Goal: Transaction & Acquisition: Obtain resource

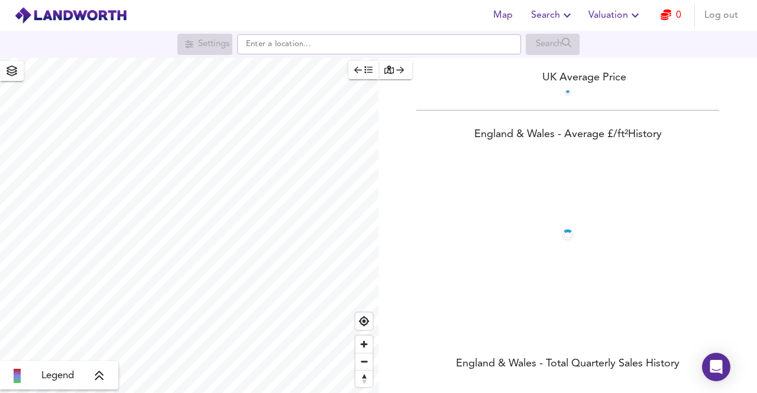
click at [664, 15] on icon "button" at bounding box center [665, 14] width 11 height 11
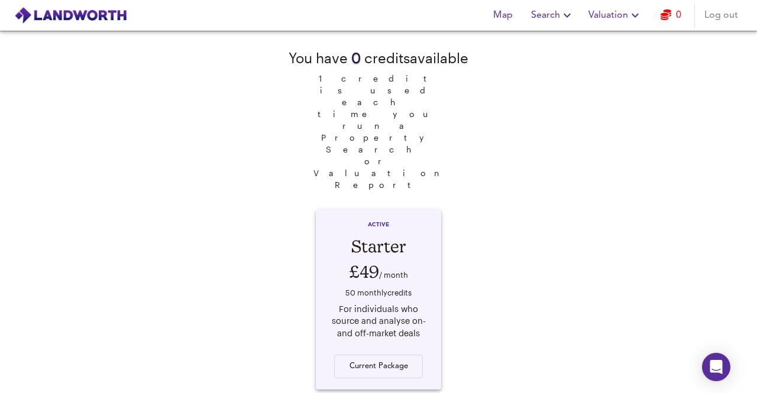
click at [665, 14] on icon "button" at bounding box center [662, 14] width 11 height 11
click at [556, 17] on span "Search" at bounding box center [552, 15] width 43 height 17
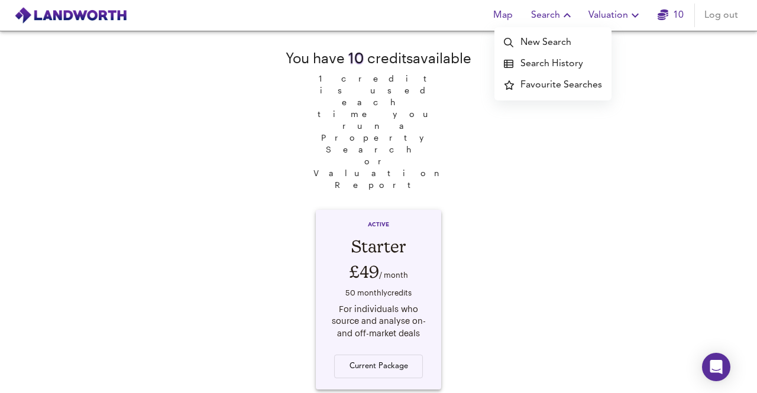
click at [566, 43] on li "New Search" at bounding box center [552, 42] width 117 height 21
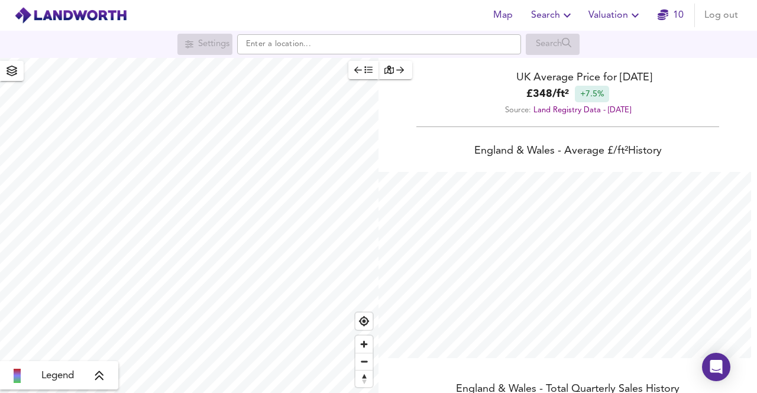
scroll to position [393, 757]
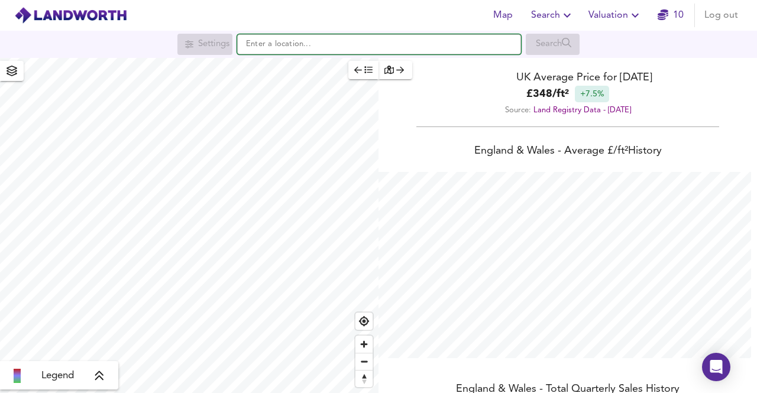
click at [279, 47] on input "text" at bounding box center [379, 44] width 284 height 20
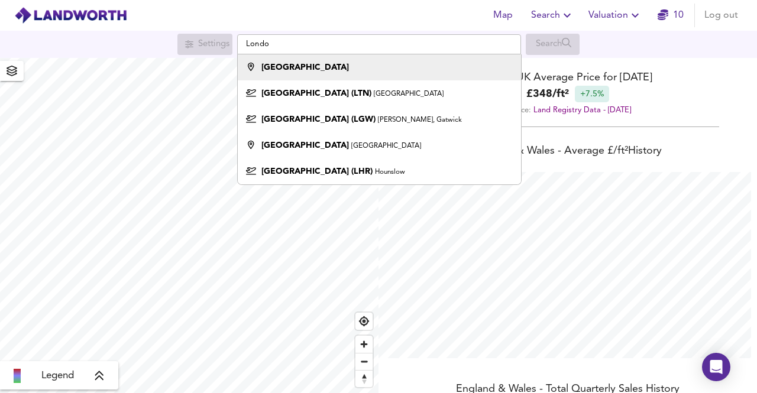
click at [287, 72] on strong "[GEOGRAPHIC_DATA]" at bounding box center [304, 67] width 87 height 8
type input "[GEOGRAPHIC_DATA]"
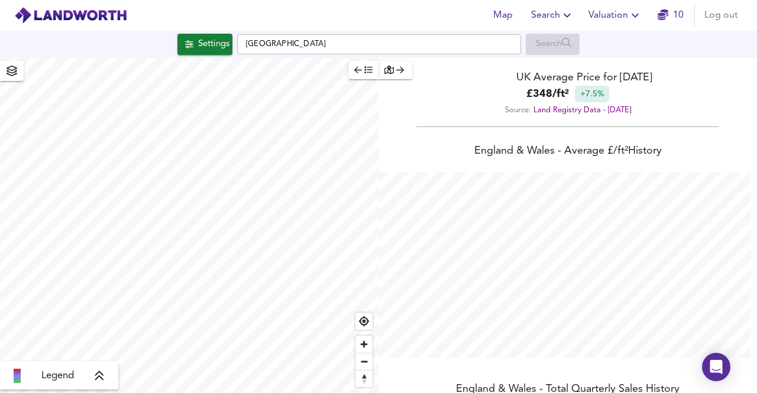
checkbox input "false"
checkbox input "true"
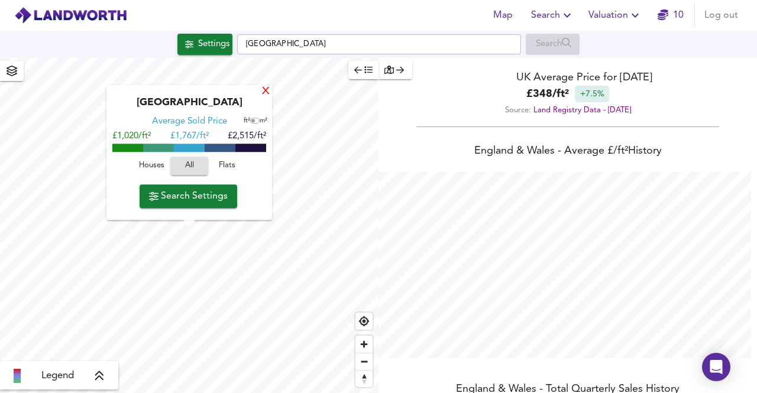
click at [266, 90] on div "X" at bounding box center [266, 91] width 10 height 11
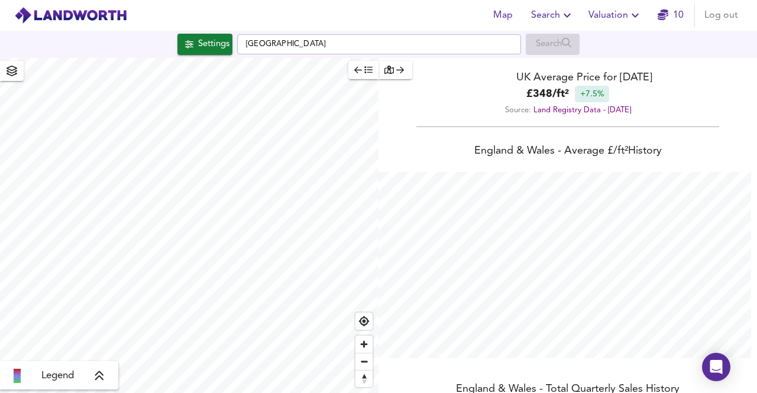
click at [402, 216] on div "Legend UK Average Price for [DATE] £ 348 / ft² +7.5% Source: Land Registry Data…" at bounding box center [378, 225] width 757 height 335
click at [362, 361] on span "Zoom out" at bounding box center [363, 361] width 17 height 17
click at [372, 363] on span "Zoom out" at bounding box center [363, 361] width 17 height 17
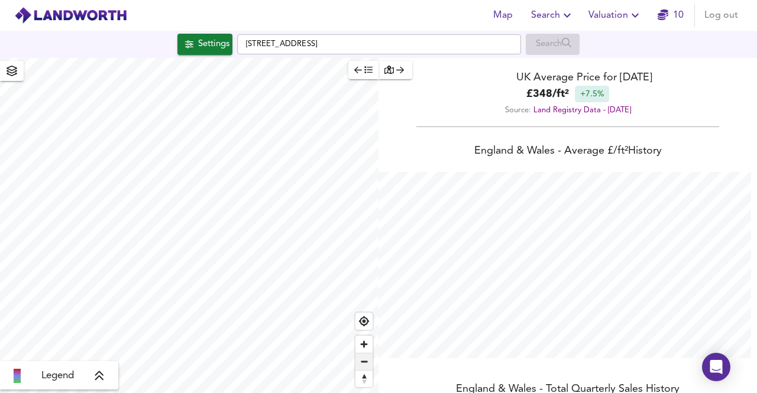
type input "7246"
click at [364, 353] on span "Zoom out" at bounding box center [363, 361] width 17 height 17
click at [365, 340] on span "Zoom in" at bounding box center [363, 344] width 17 height 17
click at [366, 361] on span "Zoom out" at bounding box center [363, 361] width 17 height 17
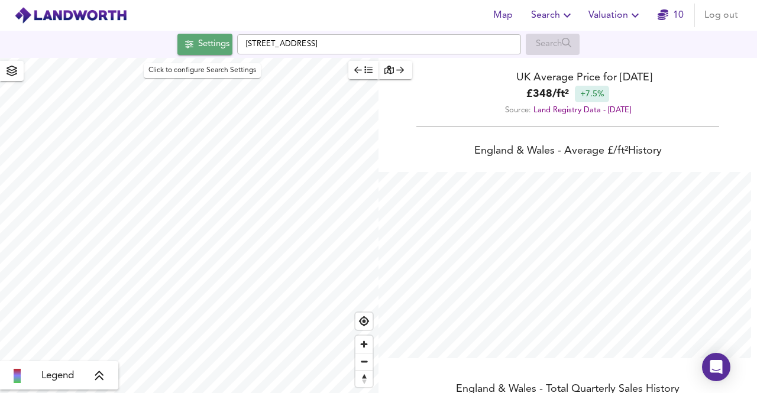
click at [202, 47] on div "Settings" at bounding box center [213, 44] width 31 height 15
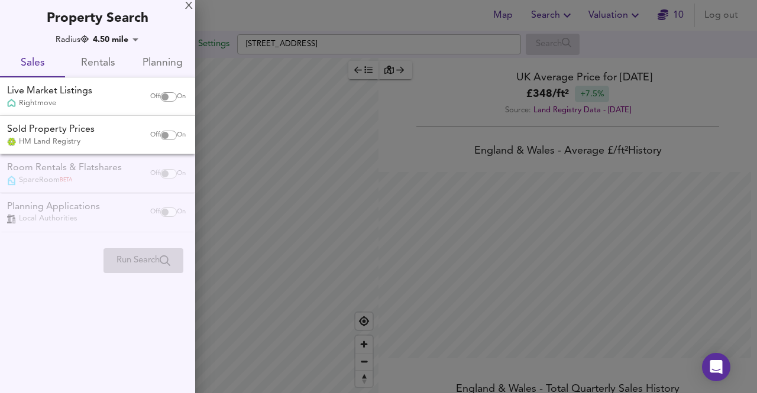
click at [157, 95] on input "checkbox" at bounding box center [165, 96] width 28 height 9
checkbox input "true"
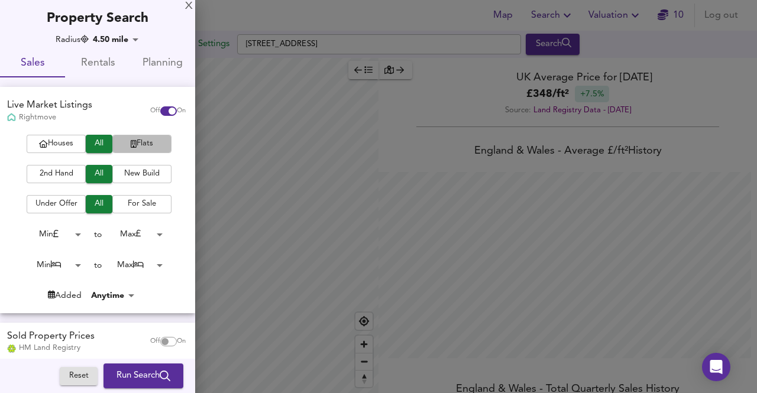
click at [140, 145] on span "Flats" at bounding box center [141, 144] width 47 height 14
click at [69, 170] on span "2nd Hand" at bounding box center [56, 174] width 47 height 14
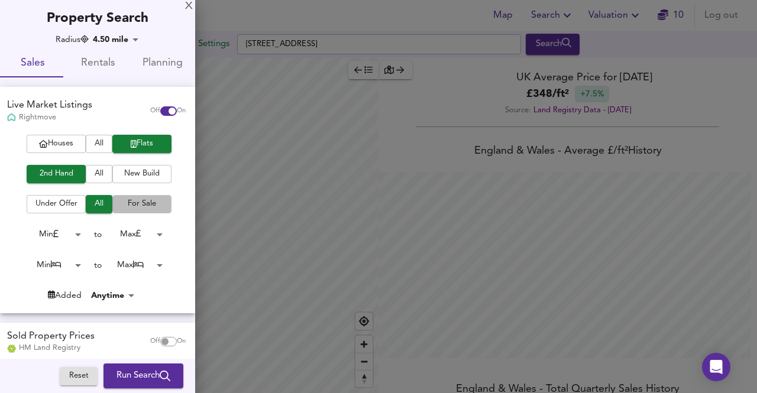
click at [136, 203] on span "For Sale" at bounding box center [141, 204] width 47 height 14
click at [70, 265] on body "Map Search Valuation 10 Log out Settings [GEOGRAPHIC_DATA] Search Legend UK Ave…" at bounding box center [378, 196] width 757 height 393
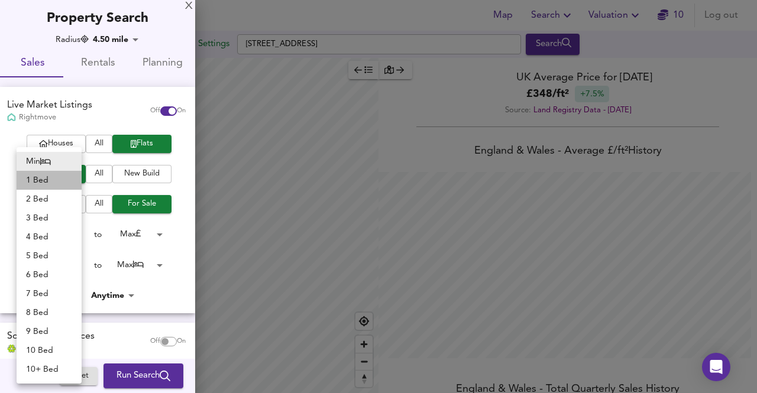
click at [50, 177] on li "1 Bed" at bounding box center [49, 180] width 65 height 19
type input "1"
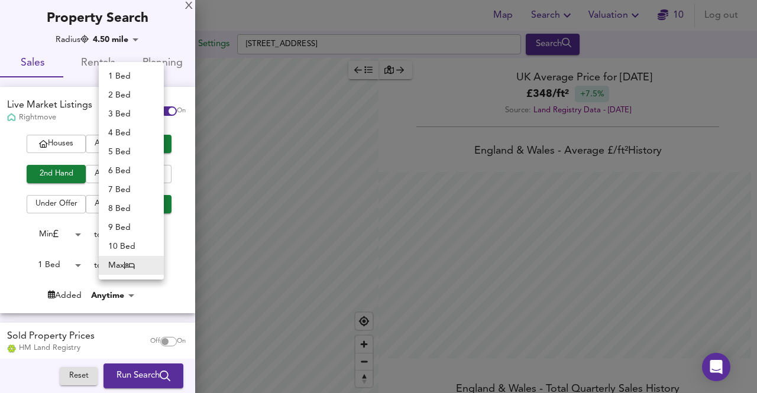
click at [150, 265] on body "Map Search Valuation 10 Log out Settings [GEOGRAPHIC_DATA] Search Legend UK Ave…" at bounding box center [378, 196] width 757 height 393
click at [122, 95] on li "2 Bed" at bounding box center [131, 95] width 65 height 19
type input "2"
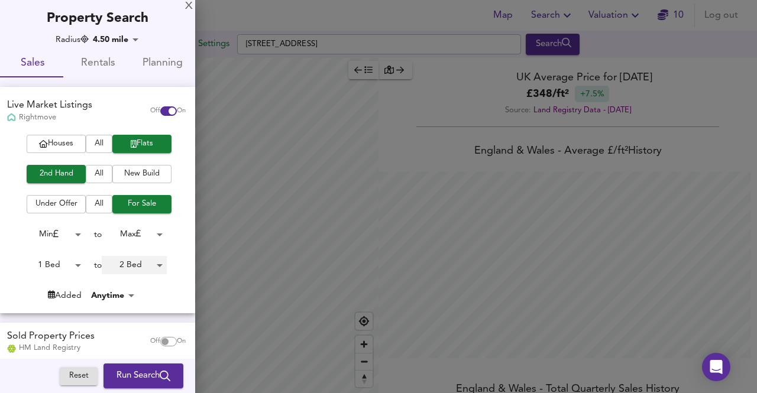
scroll to position [91, 0]
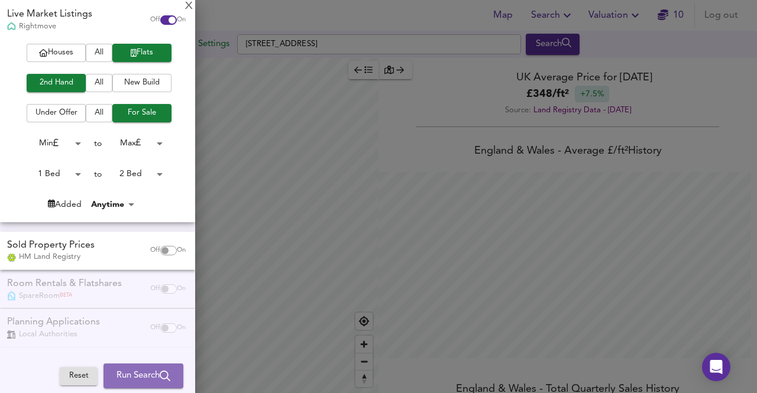
click at [125, 372] on span "Run Search" at bounding box center [143, 375] width 54 height 15
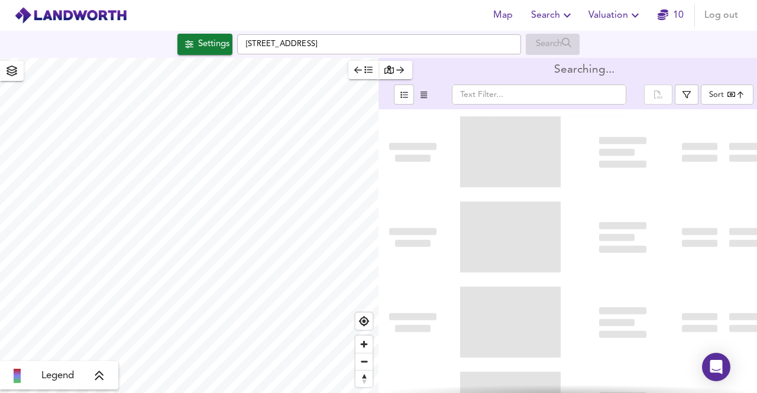
type input "bestdeal"
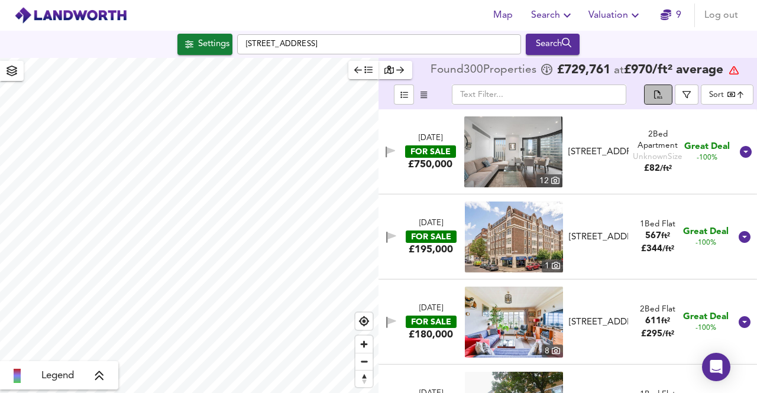
click at [657, 96] on icon "split button" at bounding box center [658, 95] width 8 height 11
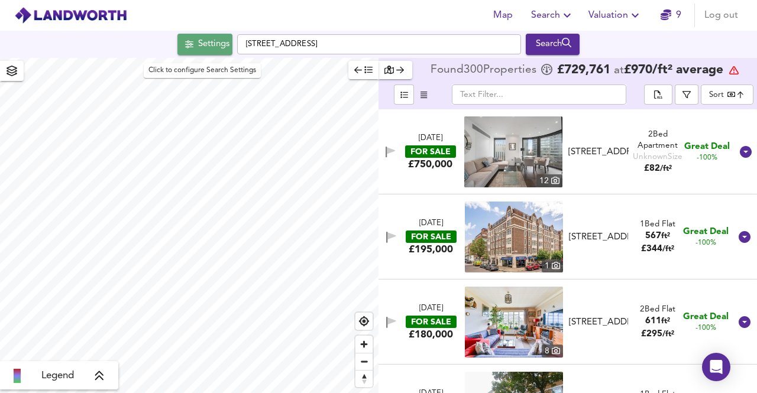
click at [222, 48] on div "Settings" at bounding box center [213, 44] width 31 height 15
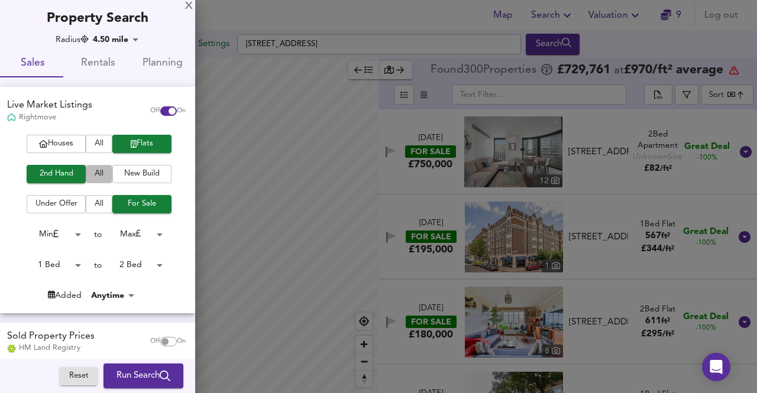
click at [95, 172] on span "All" at bounding box center [99, 174] width 15 height 14
click at [95, 141] on span "All" at bounding box center [99, 144] width 15 height 14
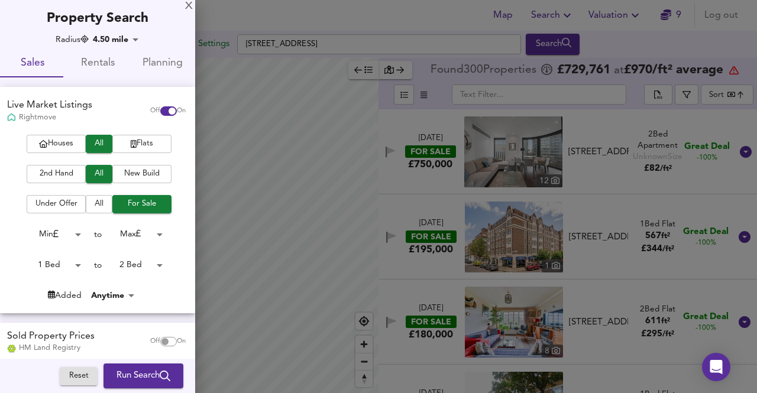
click at [98, 140] on span "All" at bounding box center [99, 144] width 15 height 14
click at [78, 267] on body "Map Search Valuation 9 Log out Settings [GEOGRAPHIC_DATA] Search Legend Found 3…" at bounding box center [378, 196] width 757 height 393
click at [66, 250] on li "Min" at bounding box center [49, 246] width 65 height 19
type input "0"
click at [131, 264] on body "Map Search Valuation 9 Log out Settings [GEOGRAPHIC_DATA] Search Legend Found 3…" at bounding box center [378, 196] width 757 height 393
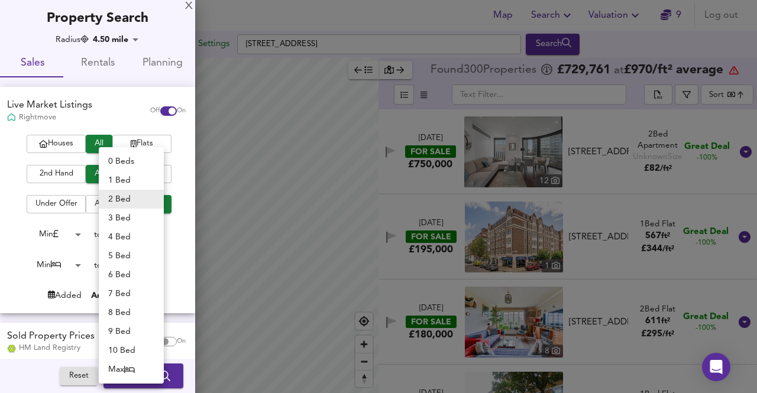
click at [131, 161] on li "0 Beds" at bounding box center [131, 161] width 65 height 19
click at [131, 163] on li "0 Beds" at bounding box center [131, 161] width 65 height 19
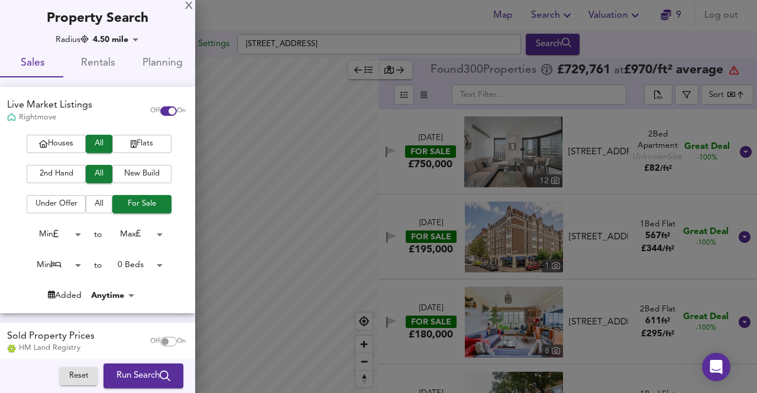
click at [134, 264] on body "Map Search Valuation 9 Log out Settings [GEOGRAPHIC_DATA] Search Legend Found 3…" at bounding box center [378, 196] width 757 height 393
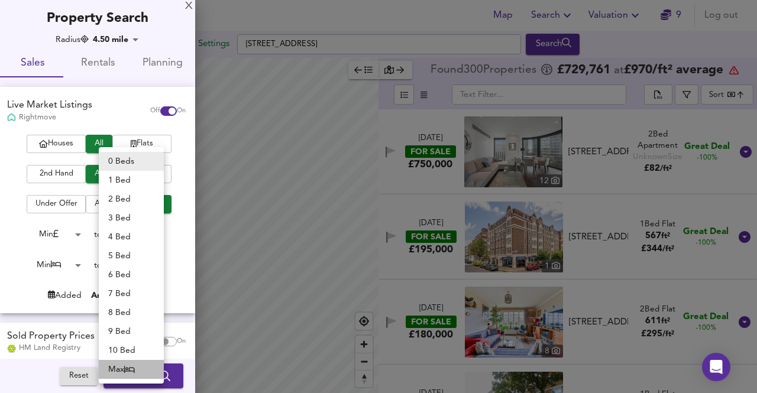
click at [130, 368] on icon at bounding box center [129, 369] width 11 height 8
type input "50"
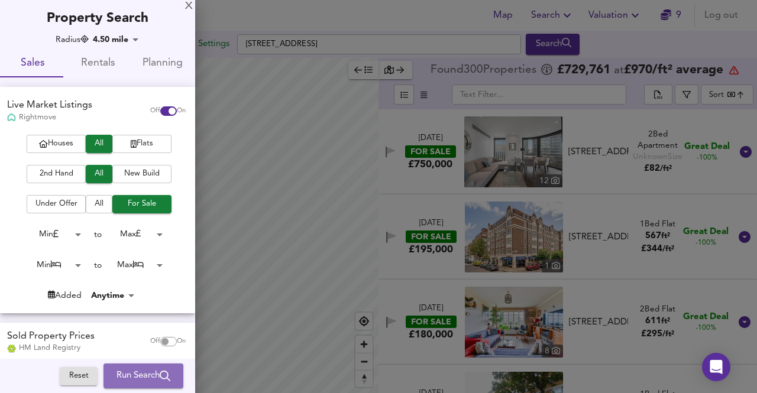
click at [121, 369] on span "Run Search" at bounding box center [143, 375] width 54 height 15
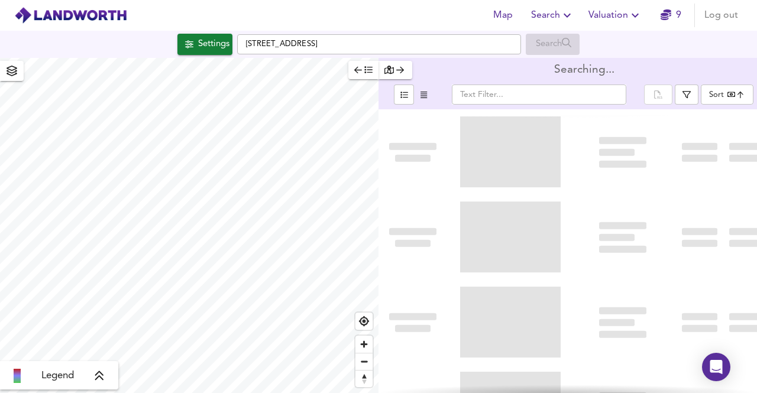
type input "bestdeal"
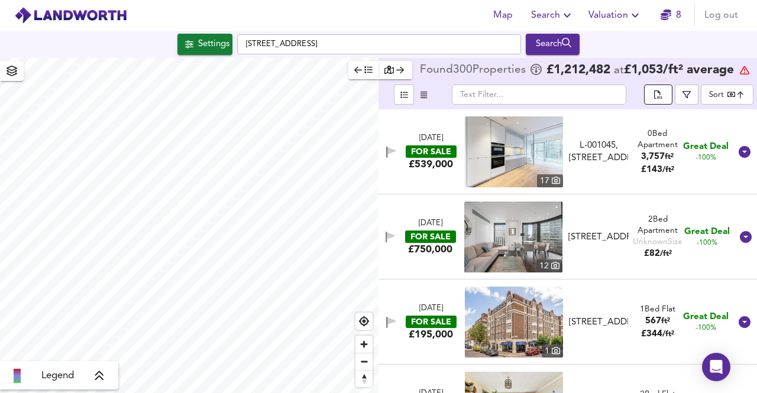
click at [664, 95] on span "split button" at bounding box center [657, 96] width 13 height 14
